Goal: Find specific page/section: Find specific page/section

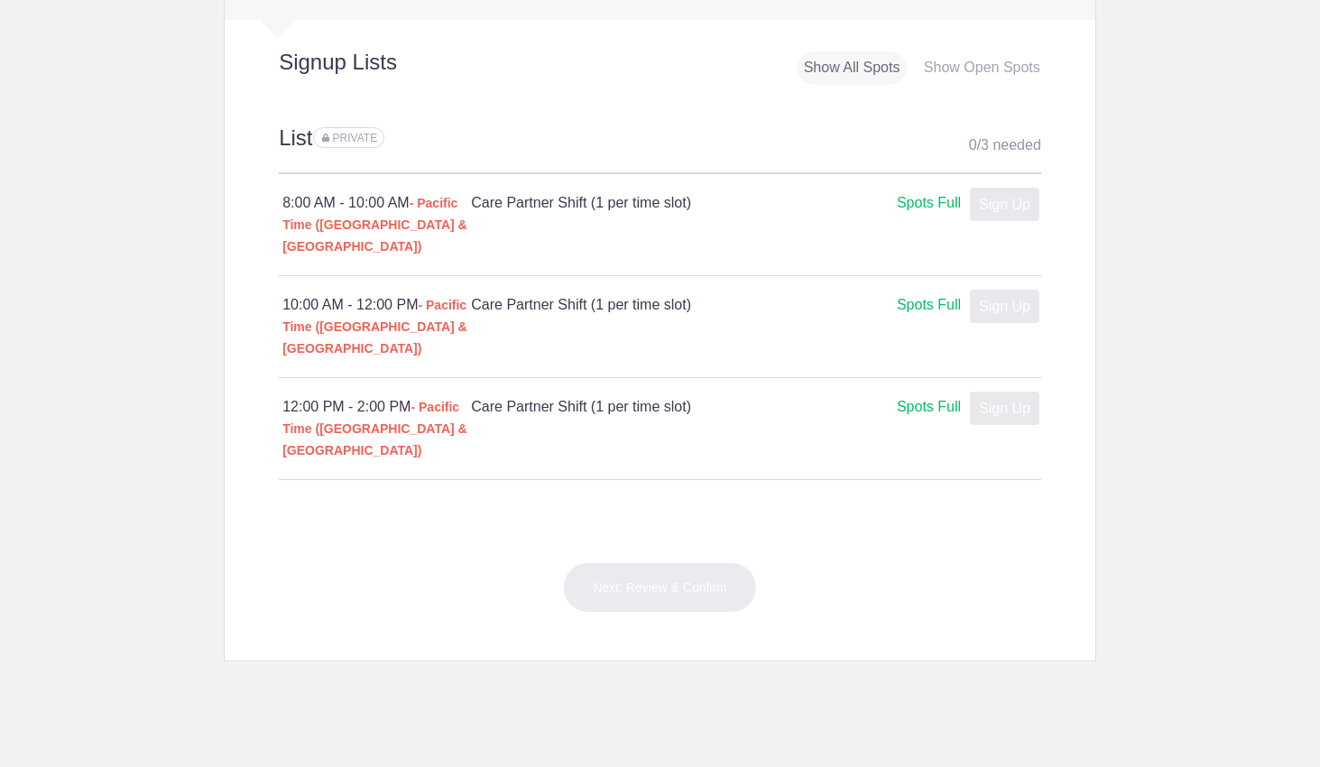
scroll to position [1088, 0]
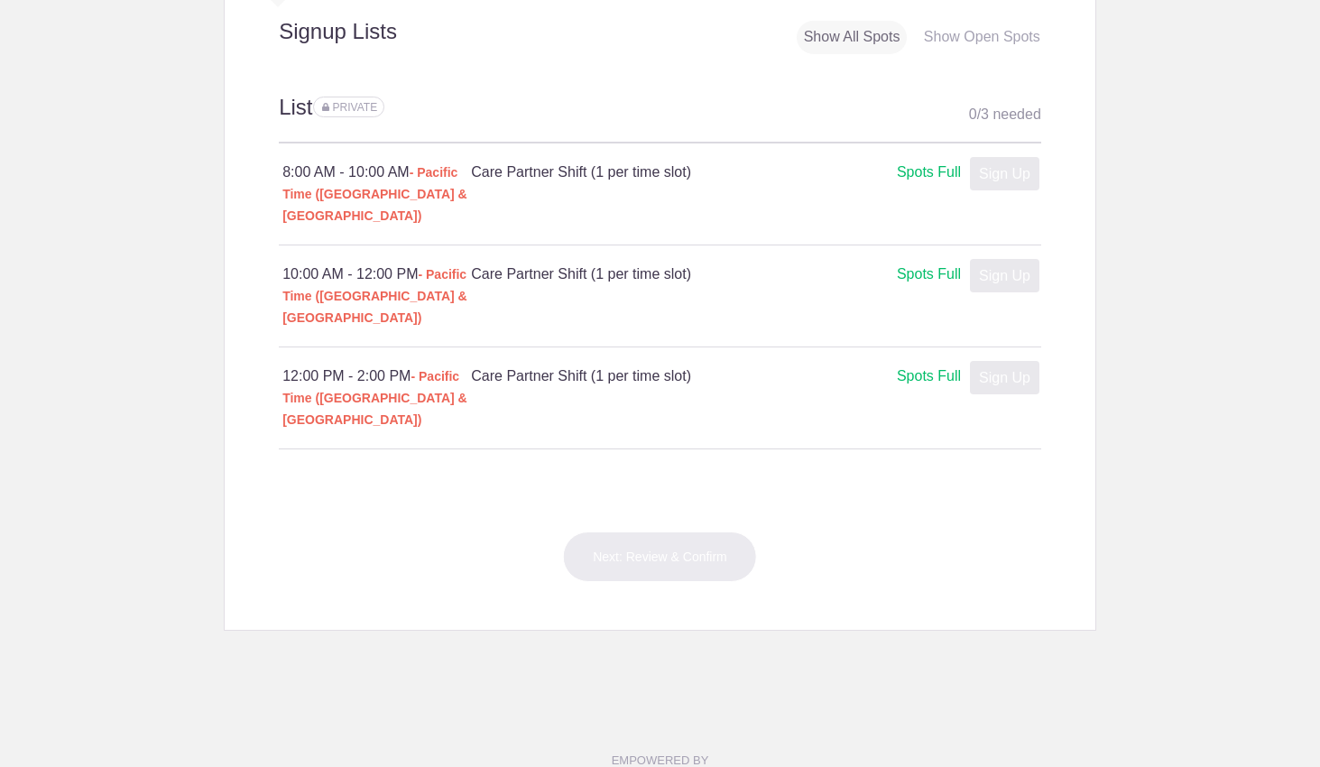
click at [864, 36] on div "Show All Spots" at bounding box center [852, 37] width 111 height 33
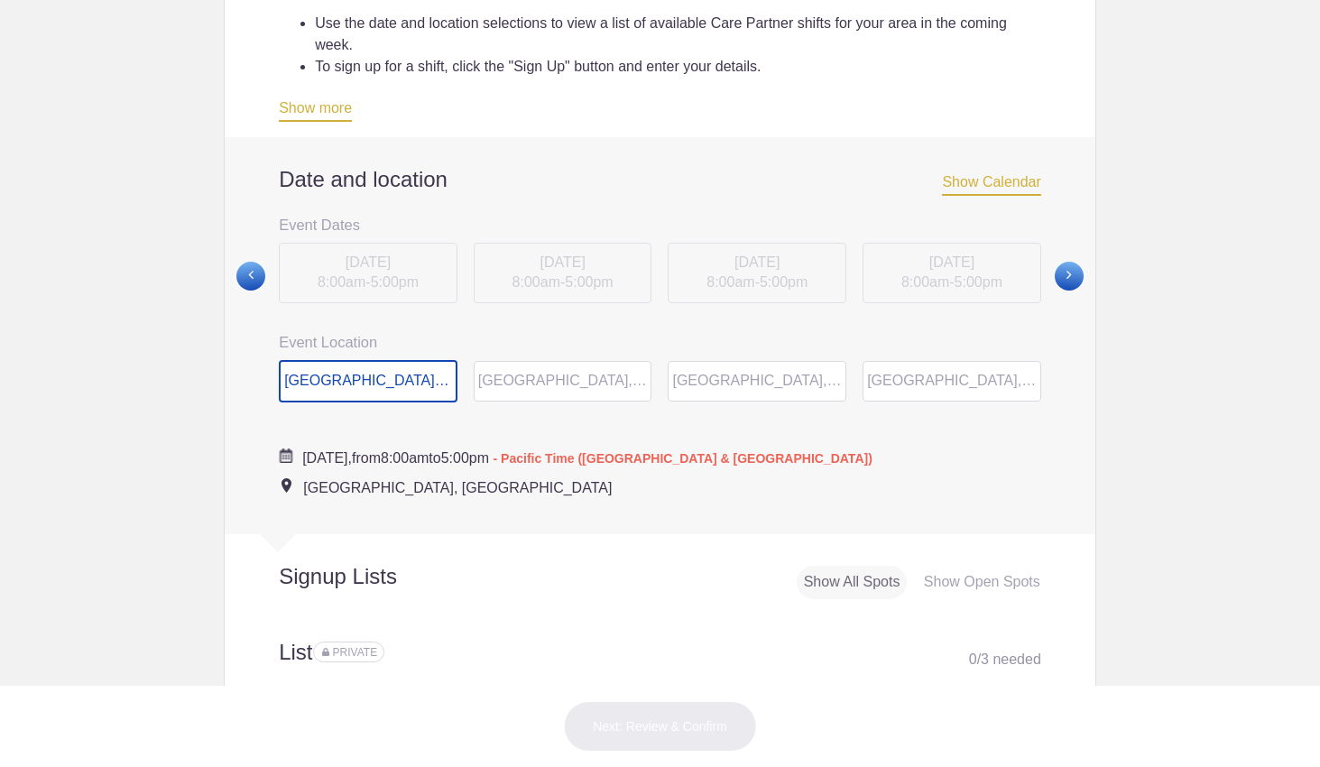
scroll to position [0, 0]
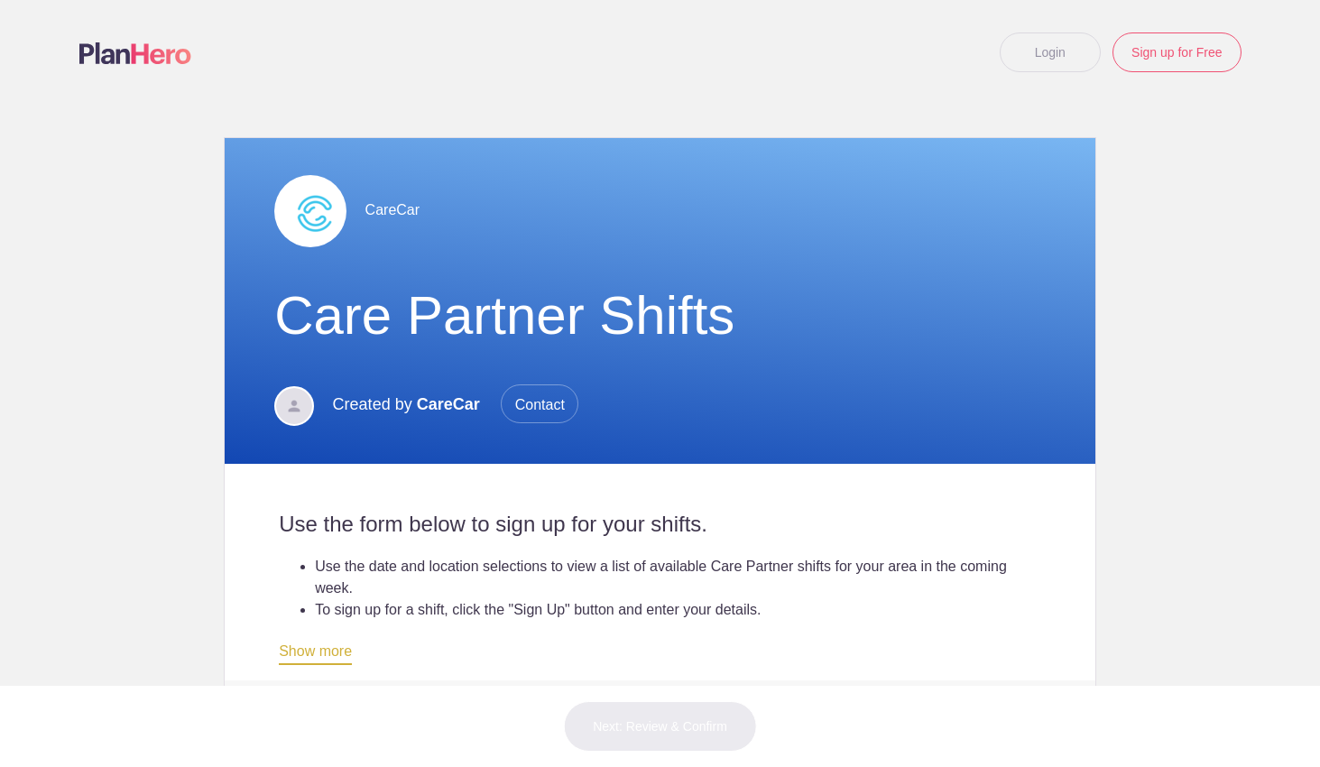
click at [464, 283] on h1 "Care Partner Shifts" at bounding box center [659, 315] width 771 height 65
click at [382, 200] on div "CareCar" at bounding box center [659, 210] width 771 height 73
click at [124, 57] on img at bounding box center [135, 53] width 112 height 22
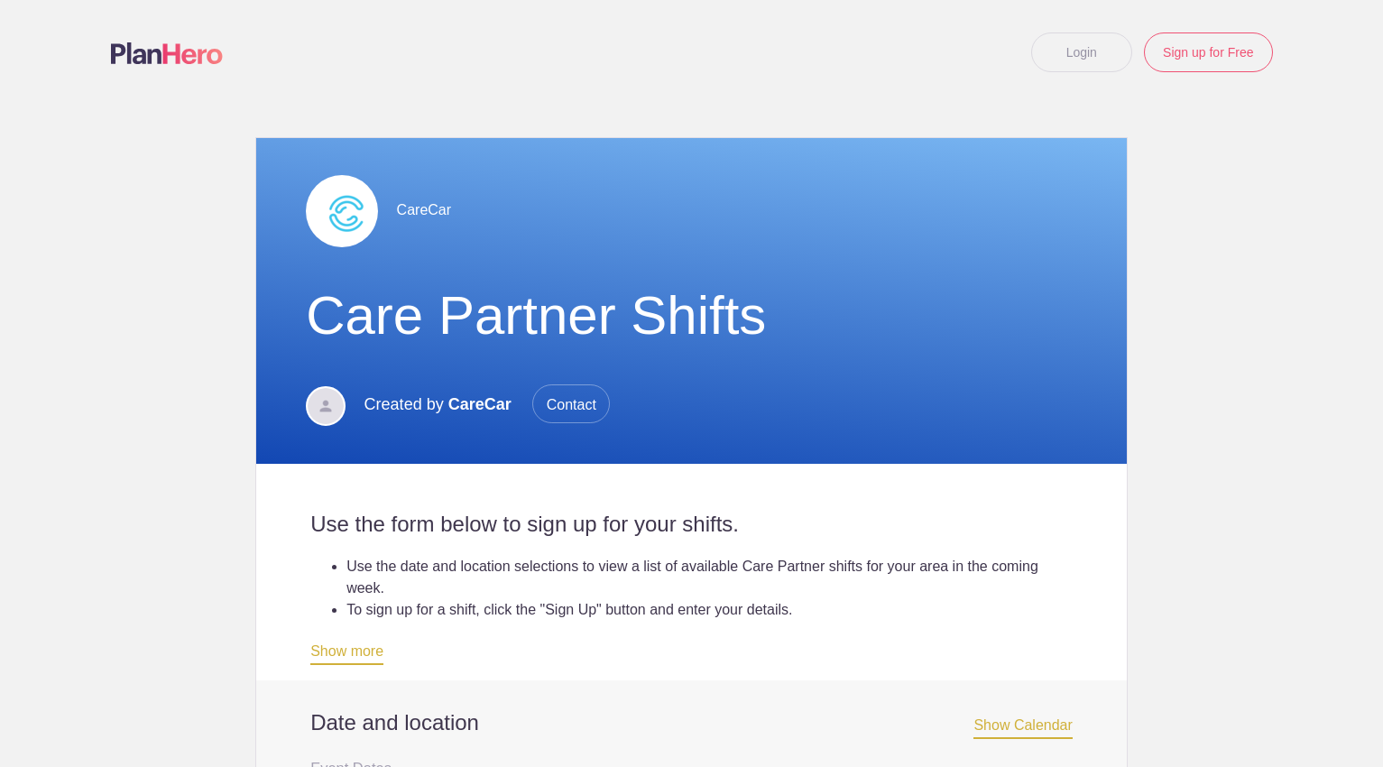
drag, startPoint x: 1252, startPoint y: 195, endPoint x: 1256, endPoint y: 163, distance: 31.9
click at [1253, 193] on body "Login Sign up for Free Login Loading page Loading page CareCar Care Partner Shi…" at bounding box center [691, 383] width 1383 height 767
